Goal: Information Seeking & Learning: Find specific fact

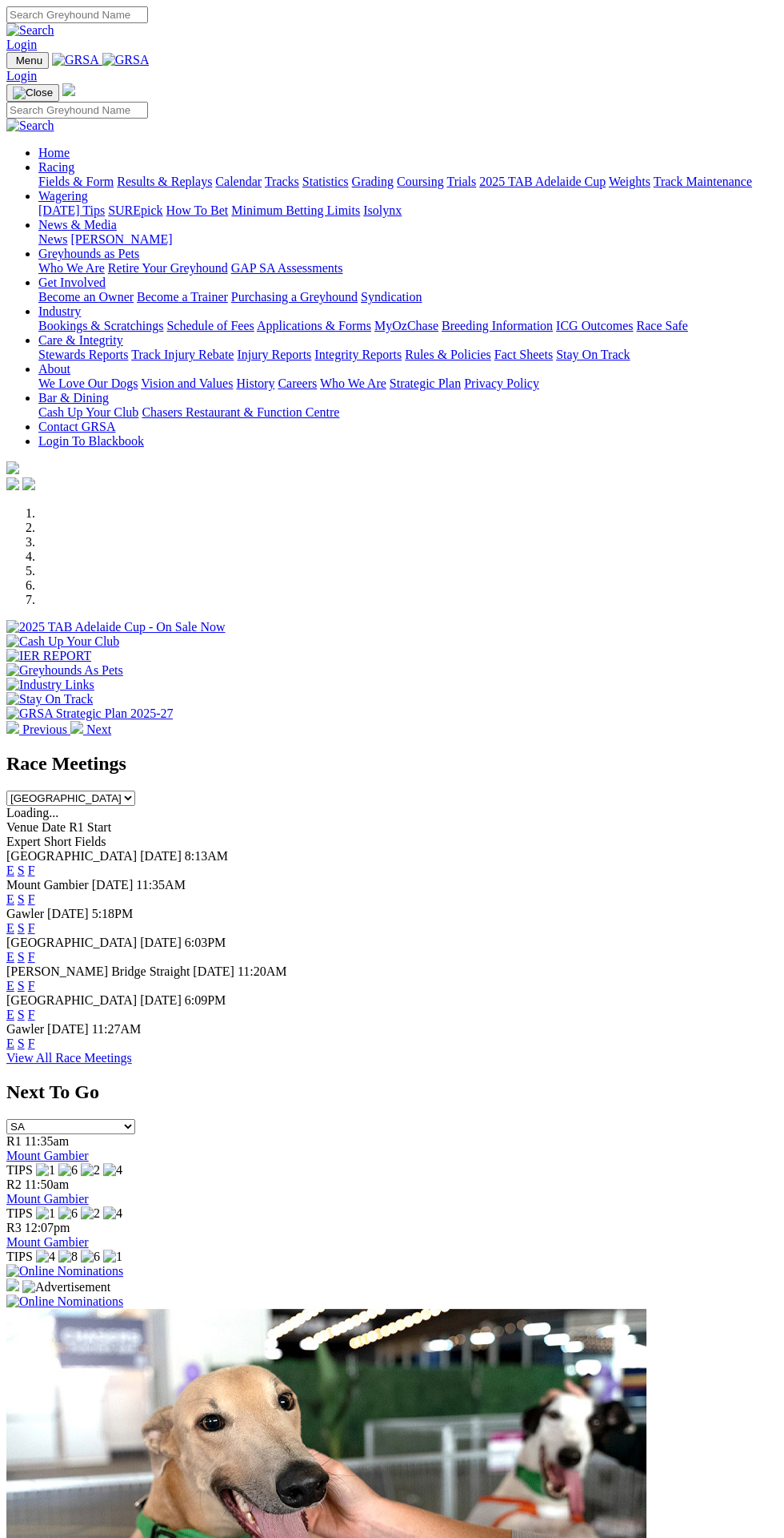
click at [745, 892] on div "E S F" at bounding box center [392, 900] width 771 height 15
click at [35, 921] on link "F" at bounding box center [32, 928] width 7 height 14
